Goal: Register for event/course

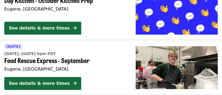
scroll to position [940, 0]
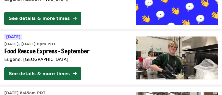
click at [36, 73] on div "See details & more times" at bounding box center [39, 74] width 61 height 6
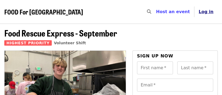
click at [202, 9] on span "Log in" at bounding box center [206, 11] width 15 height 5
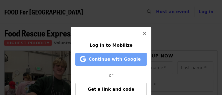
click at [124, 57] on span "Continue with Google" at bounding box center [115, 59] width 52 height 5
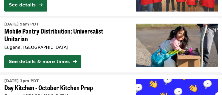
scroll to position [940, 0]
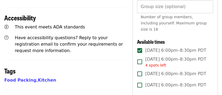
scroll to position [260, 0]
